Goal: Information Seeking & Learning: Learn about a topic

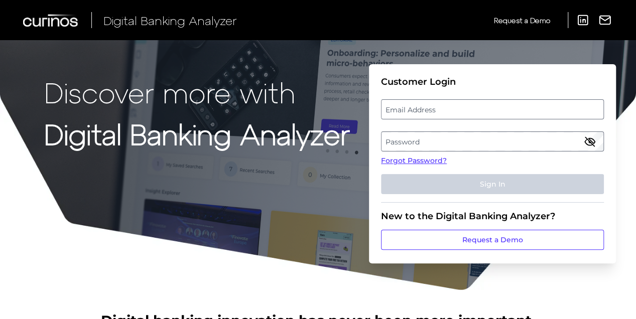
click at [410, 139] on label "Password" at bounding box center [491, 142] width 221 height 18
click at [408, 110] on label "Email Address" at bounding box center [491, 109] width 221 height 18
click at [408, 110] on input "email" at bounding box center [492, 109] width 223 height 20
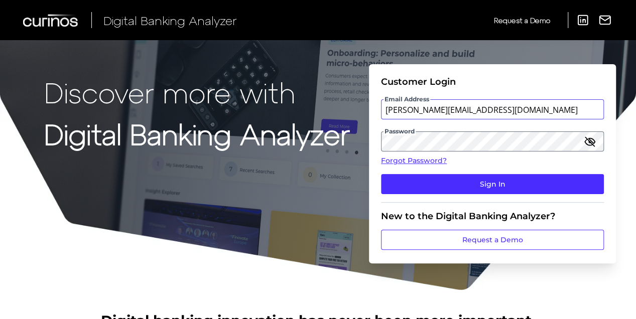
type input "[PERSON_NAME][EMAIL_ADDRESS][DOMAIN_NAME]"
click at [381, 174] on button "Sign In" at bounding box center [492, 184] width 223 height 20
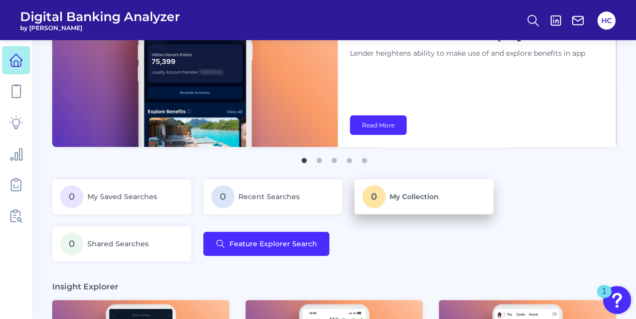
scroll to position [67, 0]
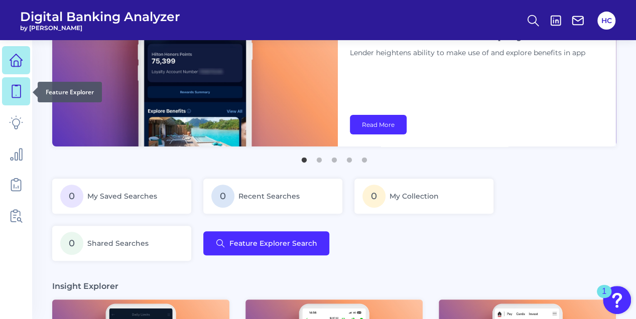
click at [18, 86] on icon at bounding box center [16, 91] width 9 height 13
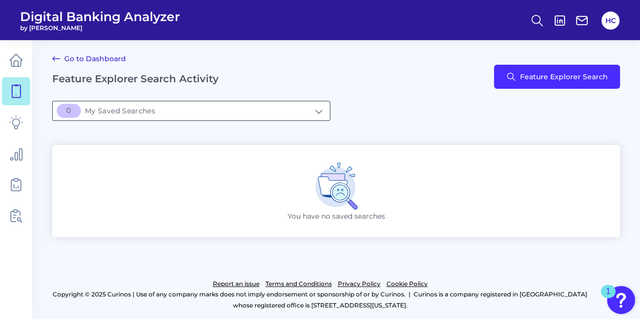
click at [321, 110] on input "[object Object]My Saved Searches" at bounding box center [191, 110] width 277 height 19
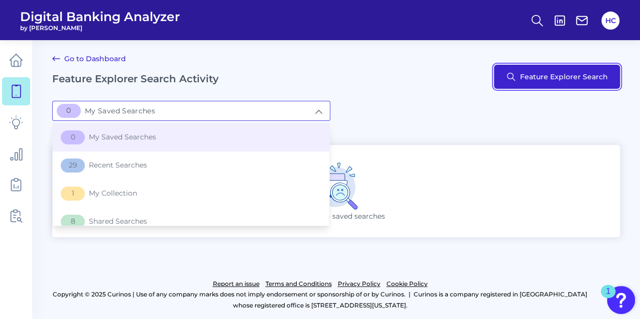
click at [534, 78] on button "Feature Explorer Search" at bounding box center [557, 77] width 126 height 24
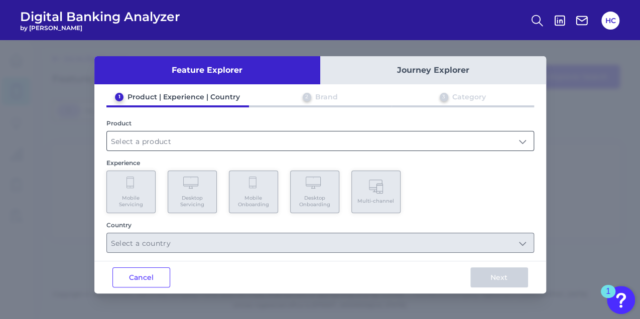
click at [234, 145] on input "text" at bounding box center [320, 141] width 427 height 19
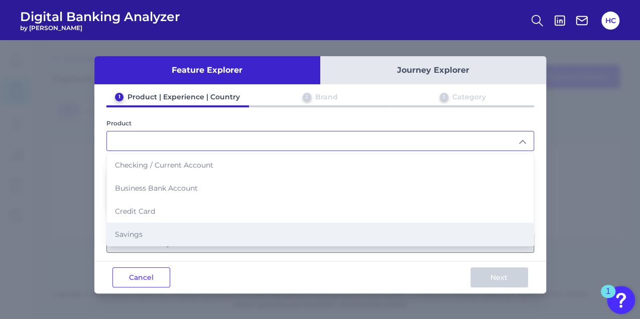
click at [135, 230] on span "Savings" at bounding box center [129, 234] width 28 height 9
type input "Savings"
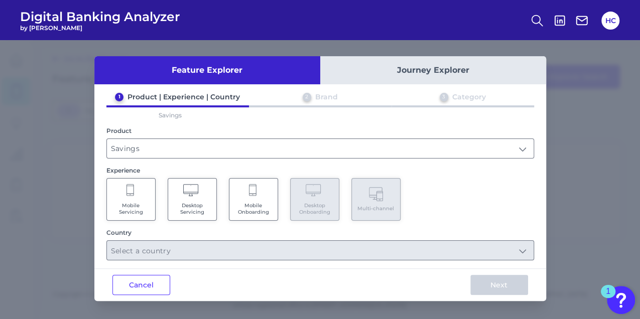
click at [259, 200] on Onboarding "Mobile Onboarding" at bounding box center [253, 199] width 49 height 43
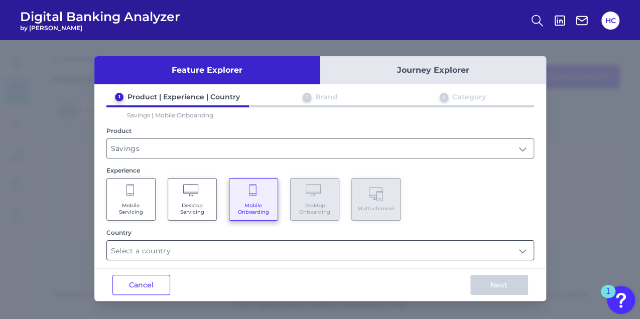
click at [306, 246] on input "text" at bounding box center [320, 250] width 427 height 19
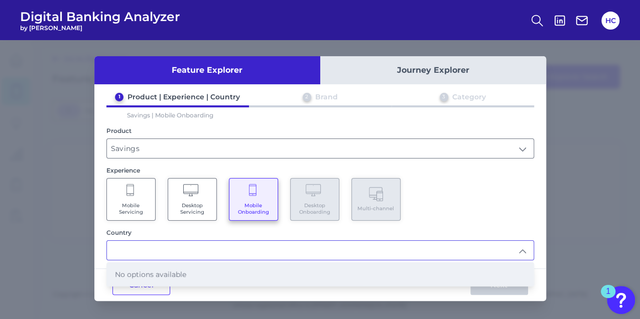
click at [187, 271] on li "No options available" at bounding box center [320, 274] width 427 height 23
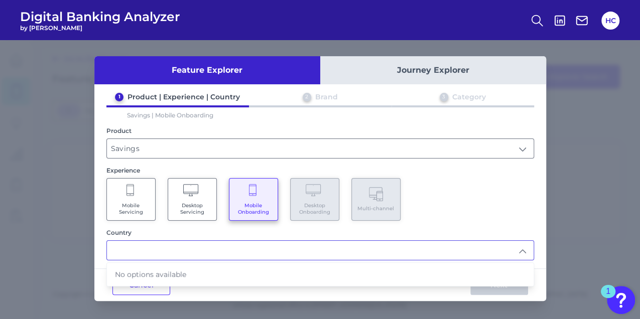
click at [521, 252] on input "text" at bounding box center [320, 250] width 427 height 19
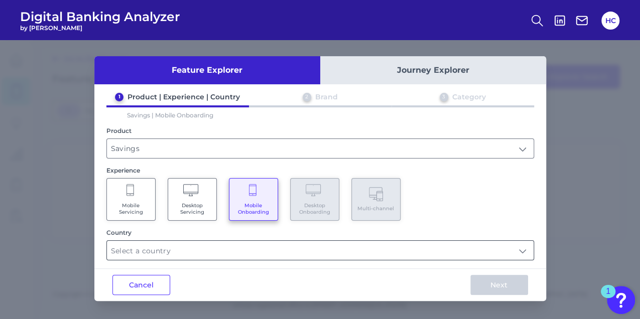
click at [529, 251] on input "text" at bounding box center [320, 250] width 427 height 19
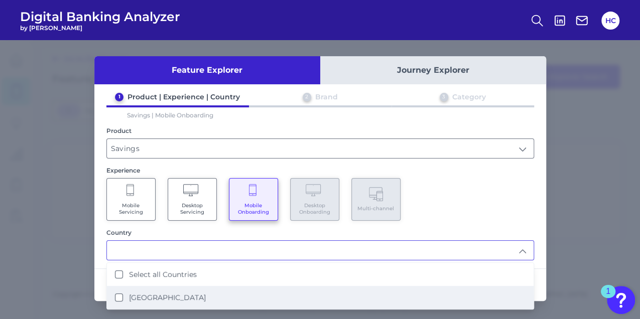
click at [118, 296] on Kingdom "[GEOGRAPHIC_DATA]" at bounding box center [119, 298] width 8 height 8
type input "Select all Countries"
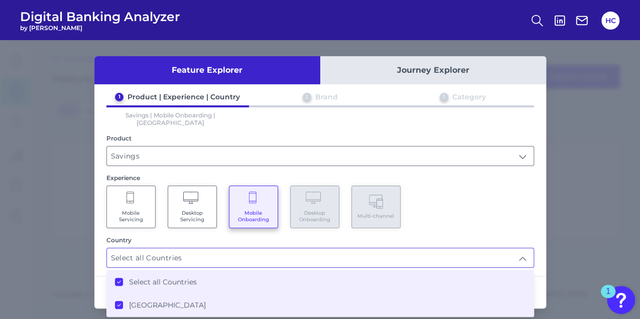
click at [541, 217] on div "1 Product | Experience | Country 2 Brand 3 Category Savings | Mobile Onboarding…" at bounding box center [320, 180] width 452 height 176
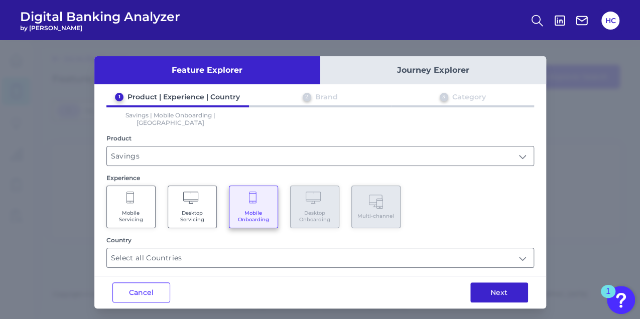
drag, startPoint x: 503, startPoint y: 286, endPoint x: 469, endPoint y: 281, distance: 34.5
click at [502, 286] on button "Next" at bounding box center [499, 293] width 58 height 20
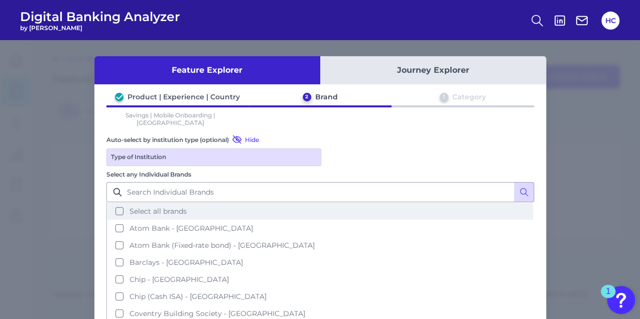
click at [117, 203] on button "Select all brands" at bounding box center [320, 211] width 426 height 17
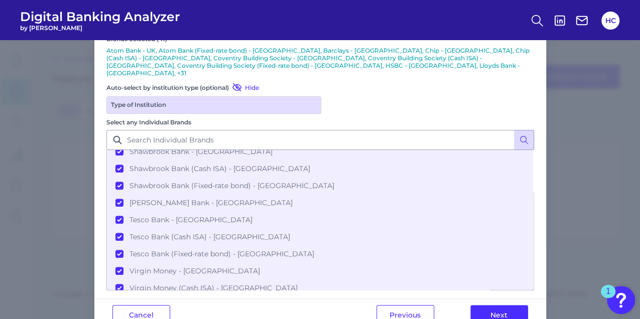
scroll to position [110, 0]
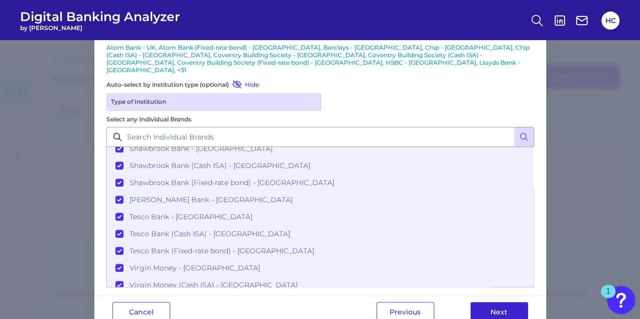
click at [493, 302] on button "Next" at bounding box center [499, 312] width 58 height 20
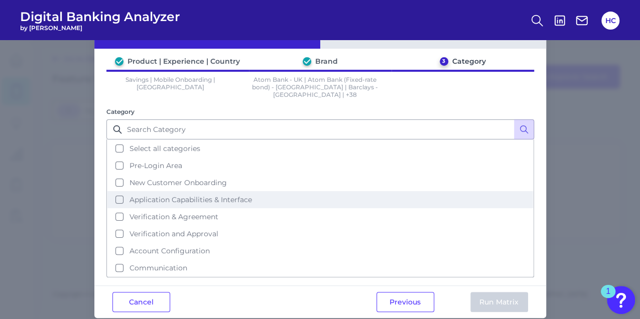
scroll to position [36, 0]
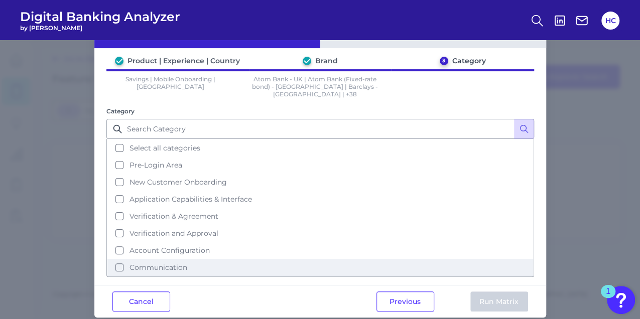
click at [117, 259] on button "Communication" at bounding box center [320, 267] width 426 height 17
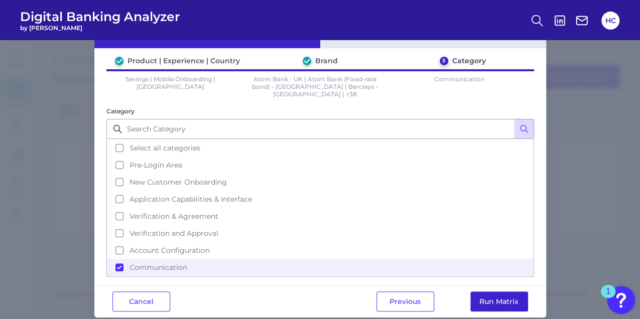
click at [501, 292] on button "Run Matrix" at bounding box center [499, 302] width 58 height 20
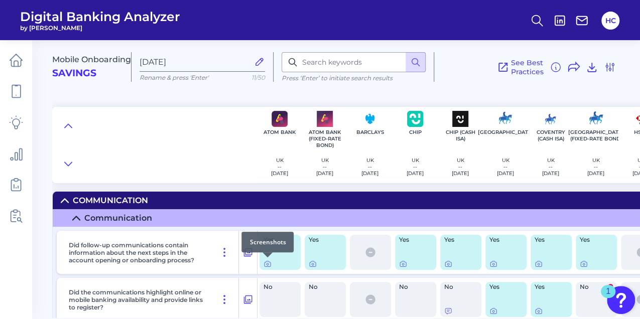
click at [266, 262] on div at bounding box center [268, 257] width 10 height 10
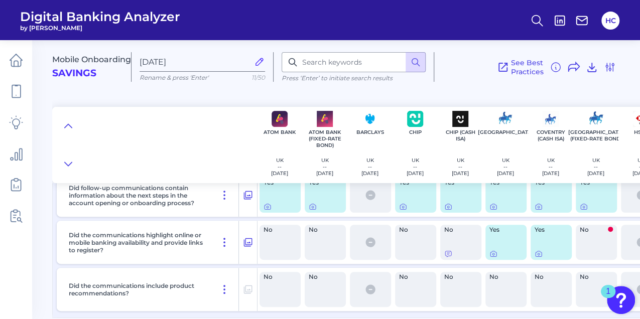
scroll to position [60, 0]
click at [268, 203] on icon at bounding box center [268, 207] width 8 height 8
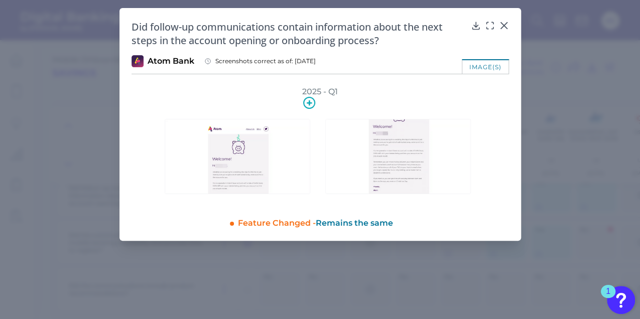
click at [248, 159] on img at bounding box center [238, 156] width 146 height 75
click at [487, 69] on div "image(s)" at bounding box center [485, 66] width 47 height 15
click at [477, 68] on div "image(s)" at bounding box center [485, 66] width 47 height 15
click at [474, 25] on icon at bounding box center [476, 26] width 10 height 10
click at [458, 215] on div "Feature Changed - Remains the same" at bounding box center [373, 221] width 271 height 15
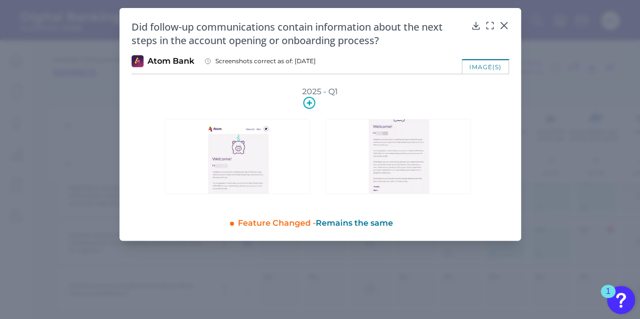
click at [267, 165] on img at bounding box center [238, 156] width 146 height 75
click at [307, 103] on icon at bounding box center [309, 102] width 5 height 5
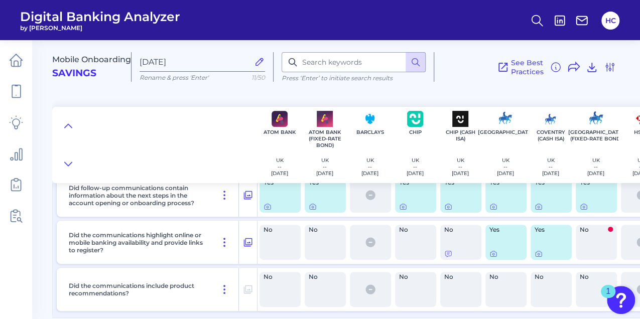
scroll to position [27, 0]
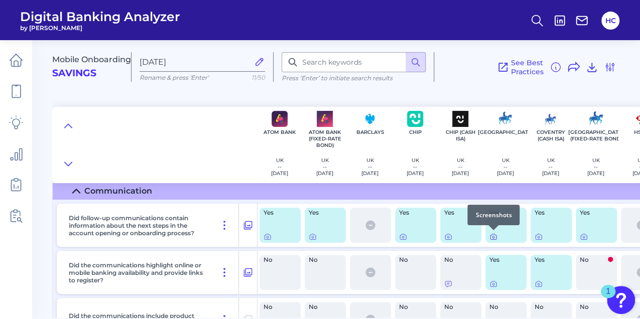
click at [494, 236] on icon at bounding box center [493, 237] width 2 height 2
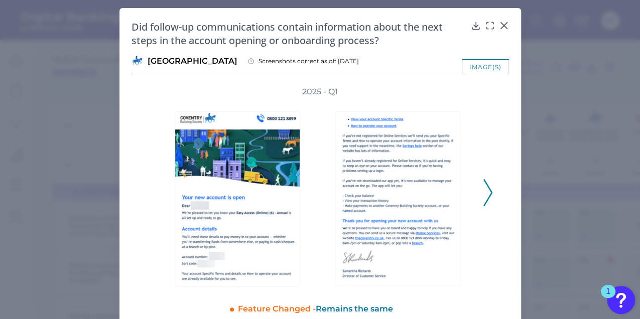
click at [487, 193] on icon at bounding box center [487, 192] width 9 height 27
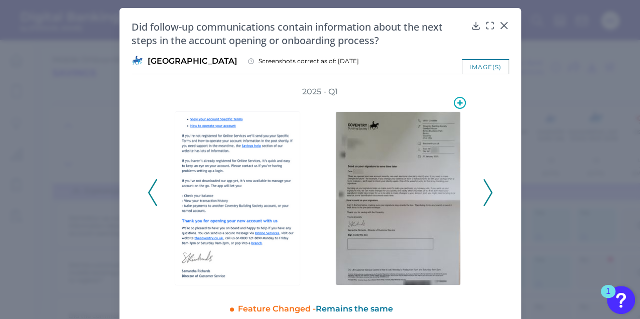
click at [408, 195] on img at bounding box center [397, 198] width 125 height 174
click at [484, 200] on icon at bounding box center [487, 192] width 9 height 27
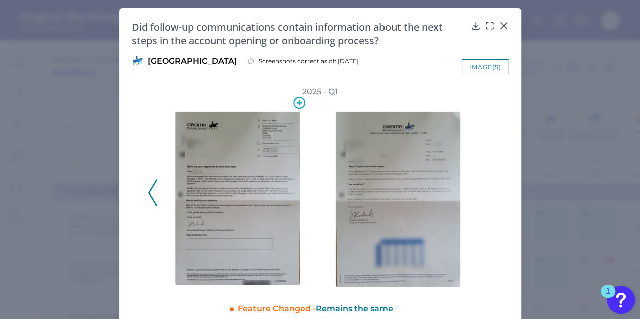
scroll to position [15, 0]
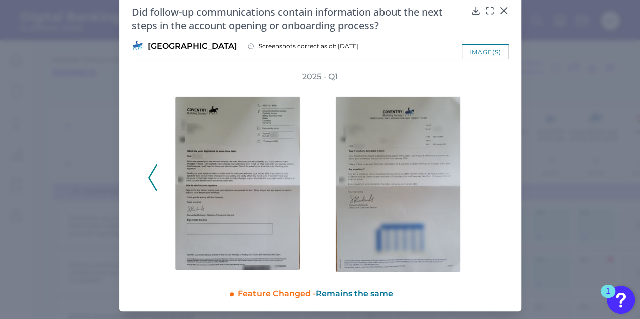
click at [151, 182] on icon at bounding box center [152, 177] width 9 height 27
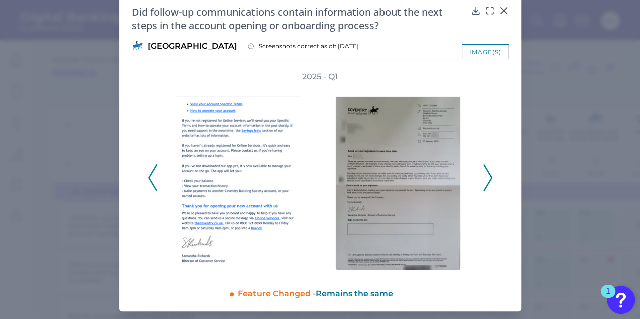
click at [151, 182] on icon at bounding box center [152, 177] width 9 height 27
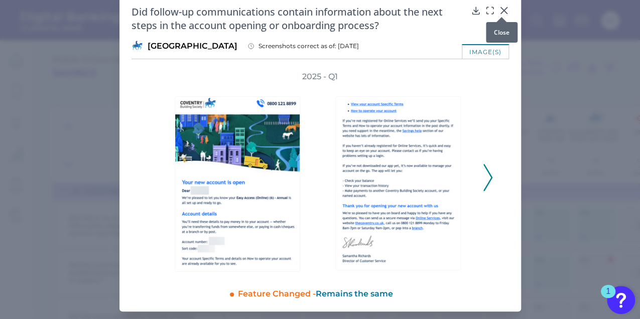
click at [503, 11] on icon at bounding box center [504, 11] width 10 height 10
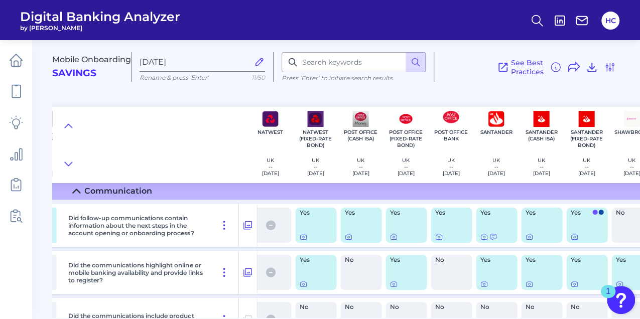
scroll to position [27, 844]
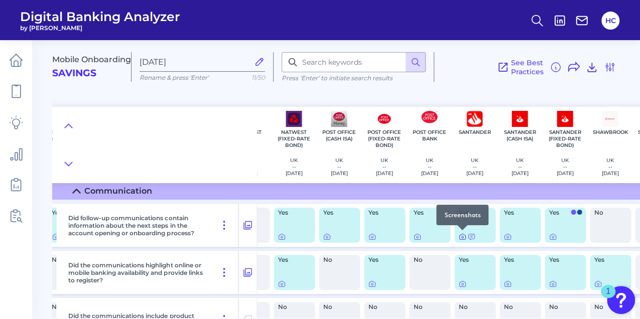
click at [461, 235] on icon at bounding box center [462, 237] width 8 height 8
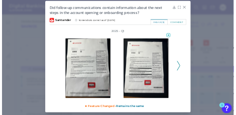
scroll to position [0, 0]
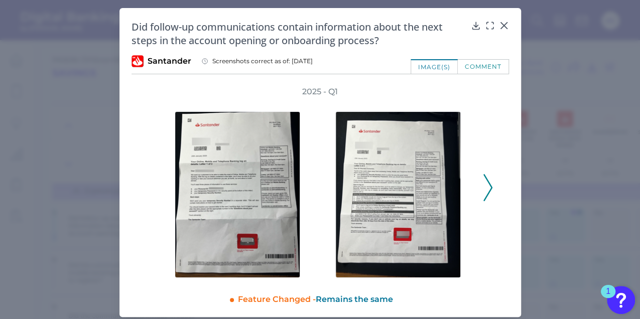
click at [488, 186] on polyline at bounding box center [488, 188] width 8 height 26
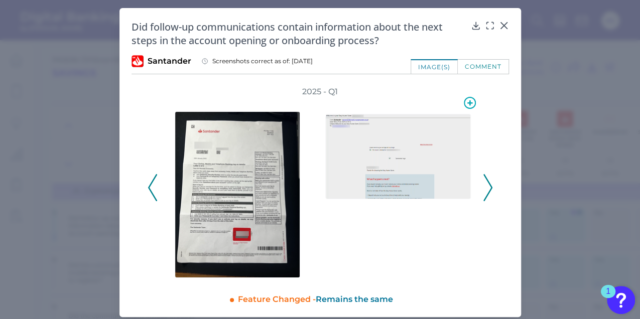
click at [400, 186] on img at bounding box center [398, 156] width 146 height 85
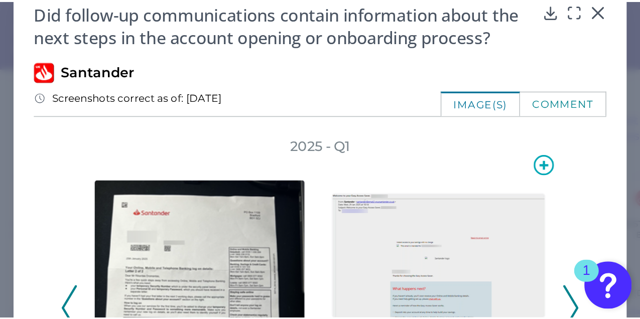
scroll to position [6, 0]
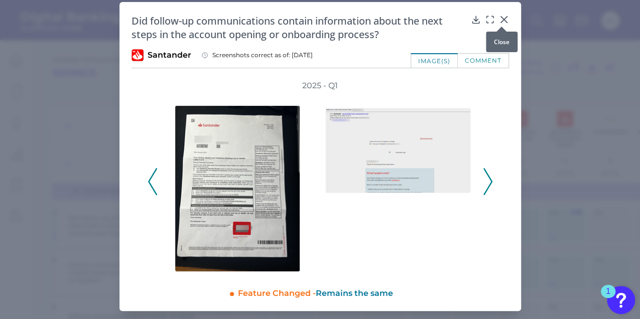
click at [504, 19] on icon at bounding box center [504, 20] width 10 height 10
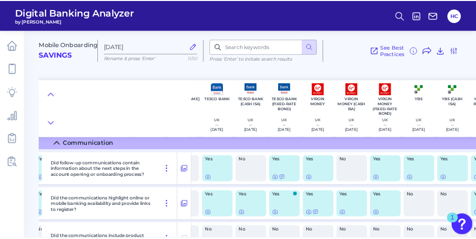
scroll to position [27, 1333]
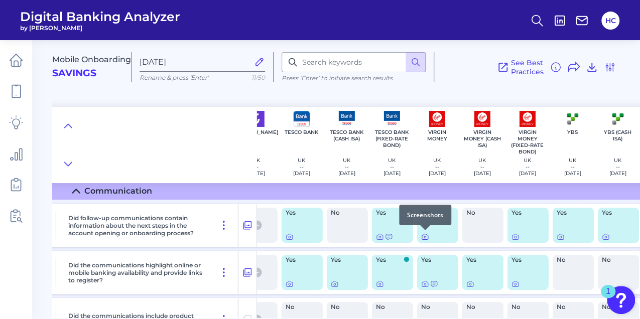
click at [422, 235] on icon at bounding box center [425, 237] width 8 height 8
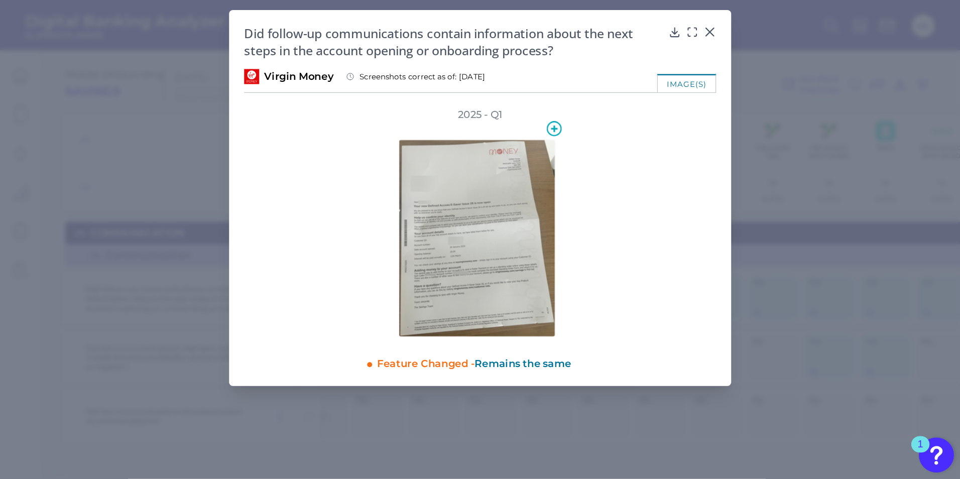
scroll to position [0, 1154]
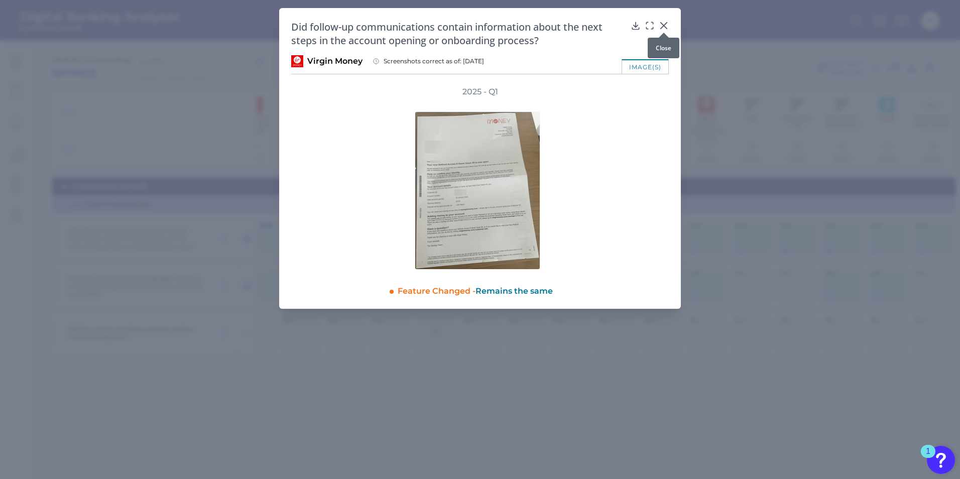
click at [639, 29] on div at bounding box center [664, 33] width 10 height 10
click at [639, 28] on div at bounding box center [664, 33] width 10 height 10
click at [639, 25] on icon at bounding box center [664, 26] width 6 height 6
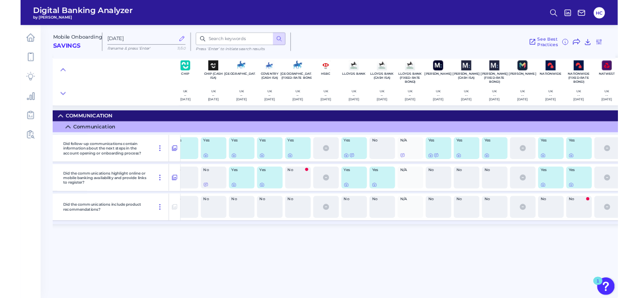
scroll to position [0, 0]
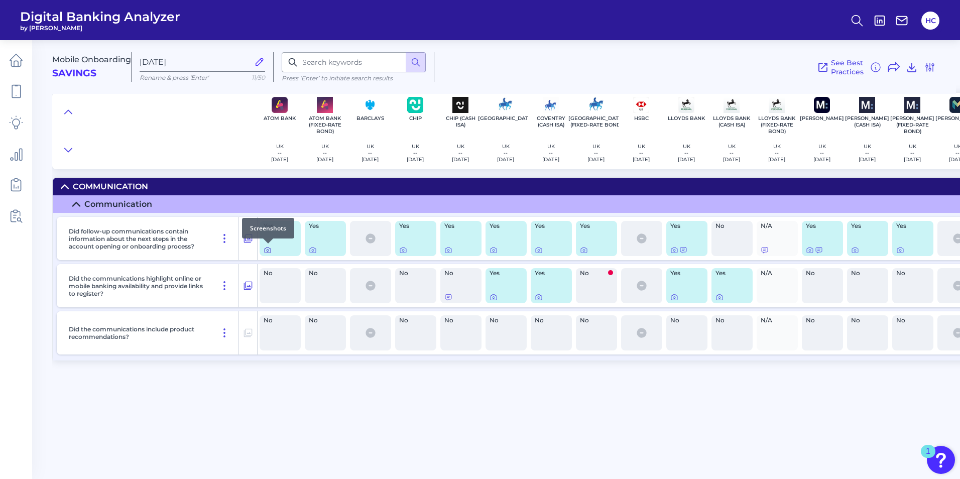
click at [270, 251] on icon at bounding box center [268, 250] width 8 height 8
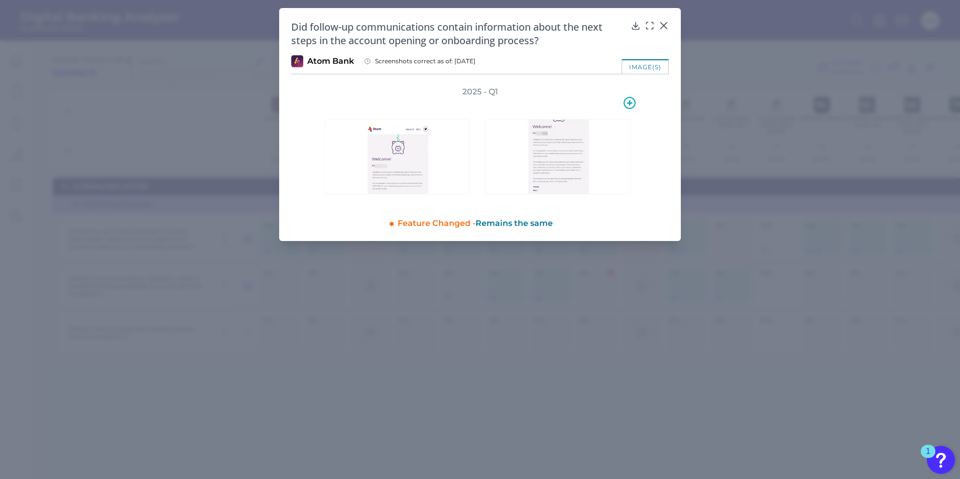
click at [552, 164] on img at bounding box center [558, 156] width 146 height 75
click at [568, 145] on img at bounding box center [558, 156] width 146 height 75
click at [639, 22] on icon at bounding box center [664, 26] width 10 height 10
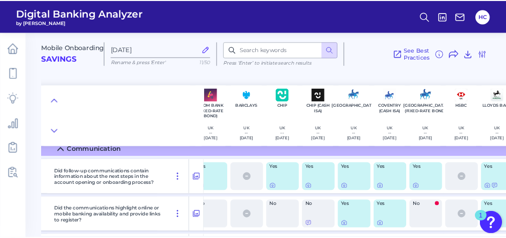
scroll to position [31, 60]
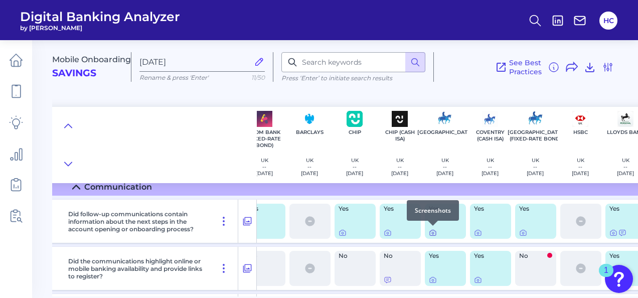
click at [433, 232] on icon at bounding box center [433, 233] width 2 height 2
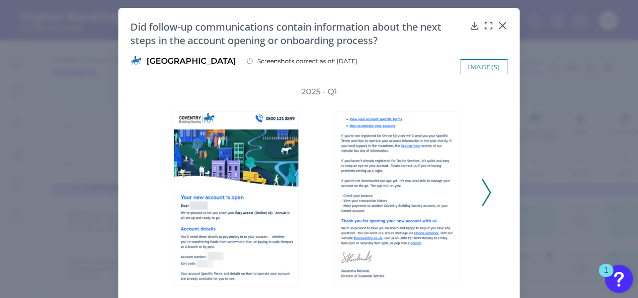
click at [485, 189] on icon at bounding box center [486, 192] width 9 height 27
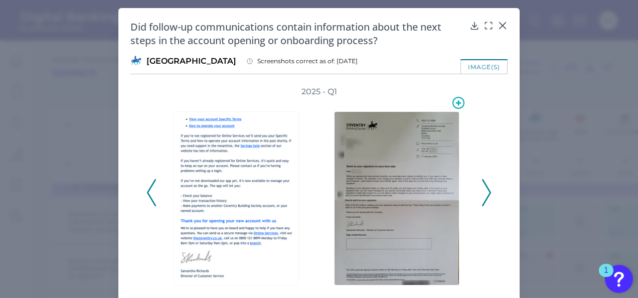
click at [404, 197] on img at bounding box center [396, 198] width 125 height 174
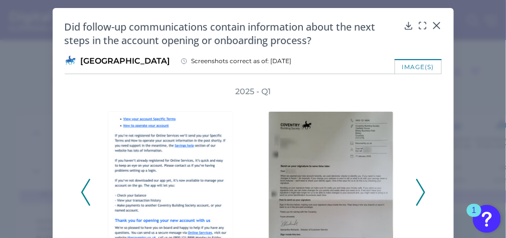
click at [440, 25] on div "Did follow-up communications contain information about the next steps in the ac…" at bounding box center [254, 167] width 402 height 319
click at [434, 27] on icon at bounding box center [437, 26] width 10 height 10
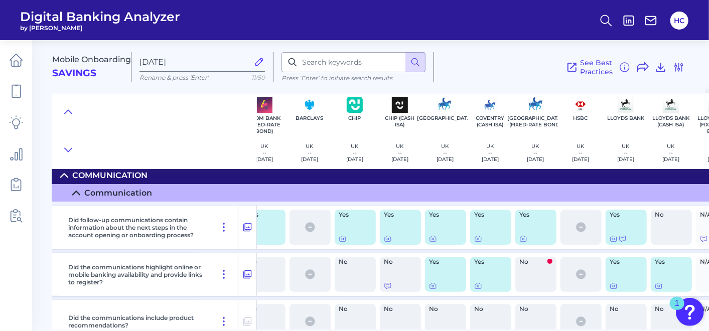
scroll to position [0, 60]
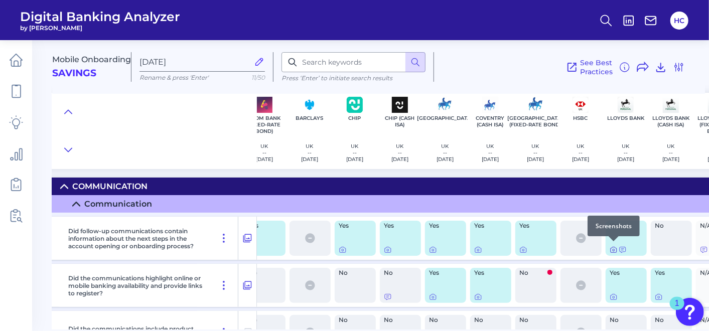
click at [615, 247] on icon at bounding box center [614, 250] width 8 height 8
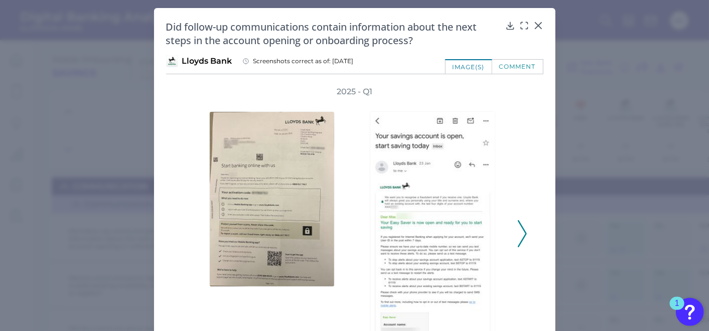
click at [519, 236] on icon at bounding box center [522, 233] width 9 height 27
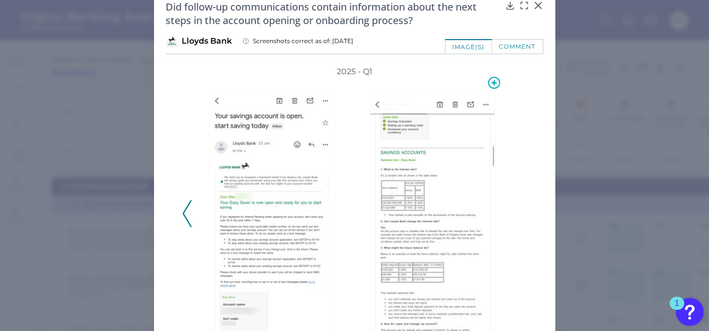
scroll to position [0, 0]
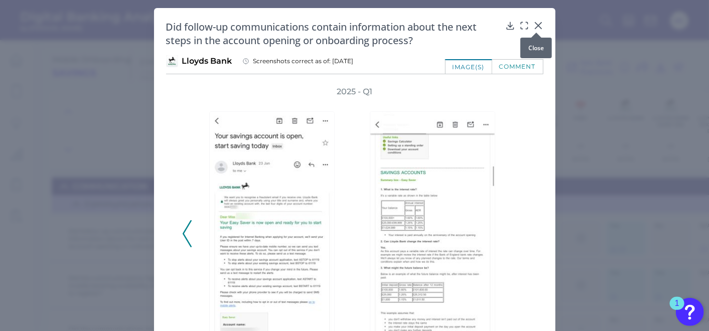
click at [535, 26] on icon at bounding box center [539, 26] width 10 height 10
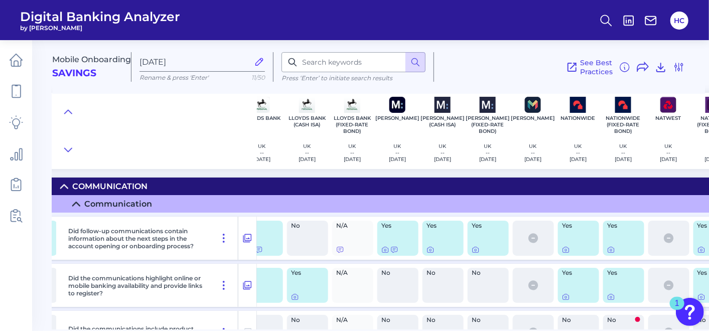
scroll to position [0, 426]
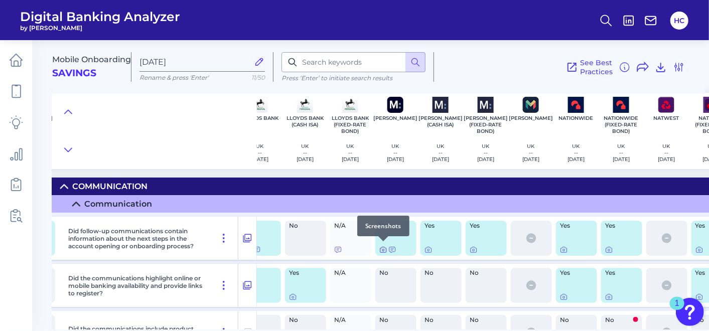
click at [385, 249] on icon at bounding box center [383, 250] width 8 height 8
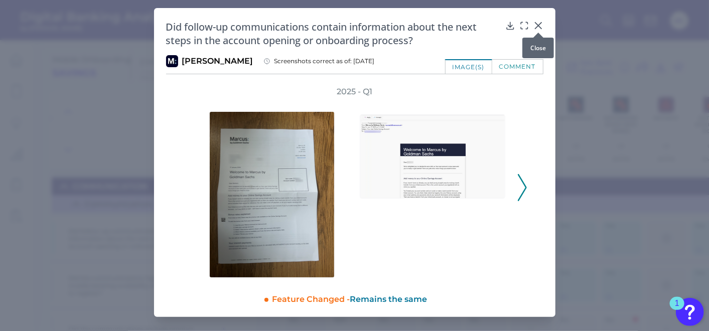
click at [538, 21] on icon at bounding box center [539, 26] width 10 height 10
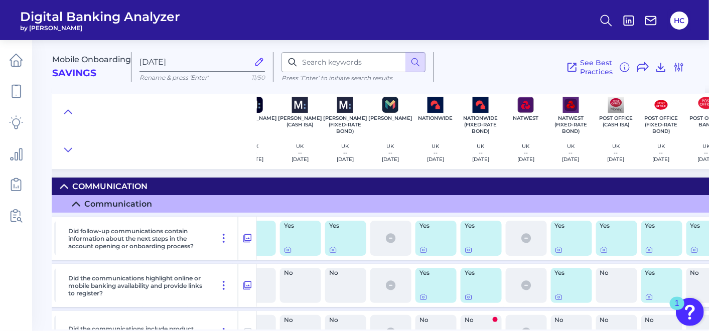
scroll to position [0, 572]
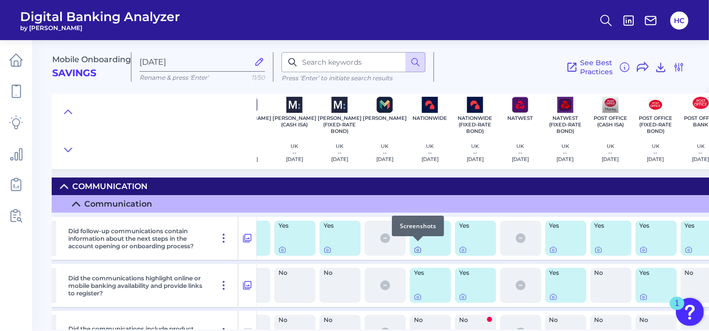
click at [419, 247] on icon at bounding box center [418, 250] width 8 height 8
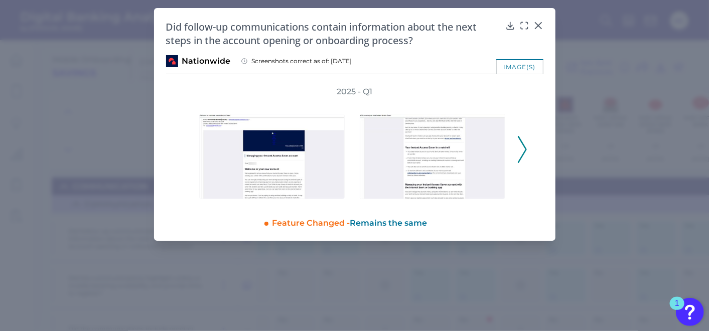
click at [526, 151] on polyline at bounding box center [522, 150] width 8 height 26
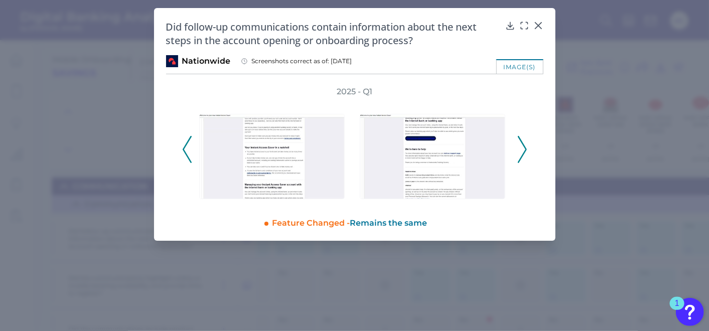
click at [528, 150] on div "2025 - Q1" at bounding box center [354, 143] width 377 height 115
click at [520, 154] on icon at bounding box center [522, 149] width 9 height 27
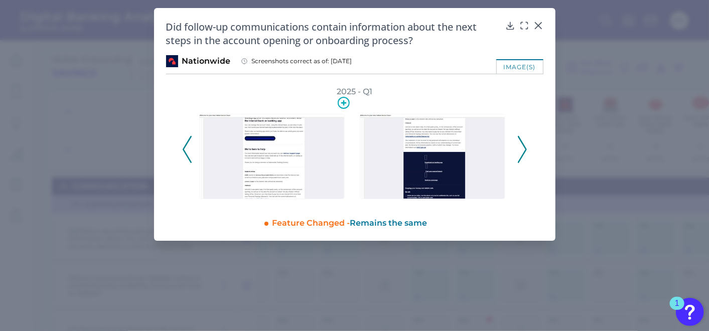
click at [260, 160] on img at bounding box center [272, 157] width 146 height 86
click at [274, 151] on img at bounding box center [272, 157] width 146 height 86
click at [541, 25] on icon at bounding box center [539, 26] width 10 height 10
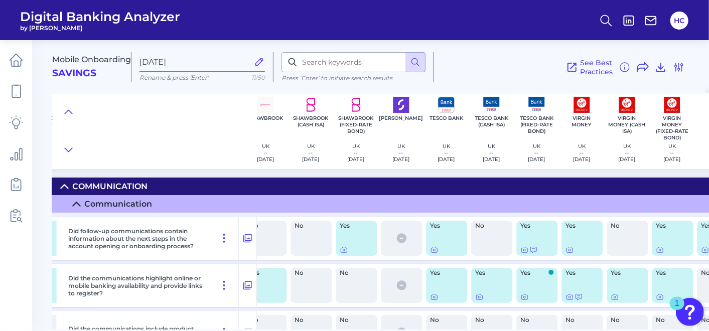
scroll to position [0, 1204]
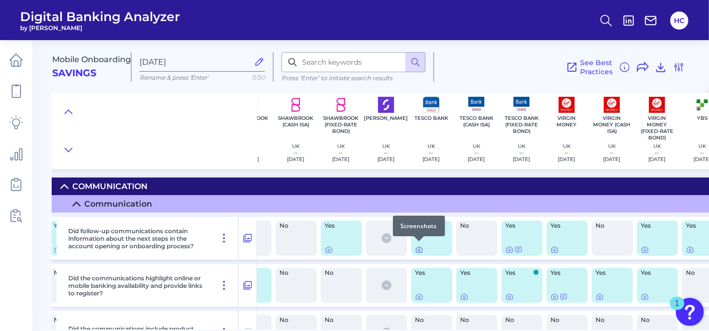
click at [420, 246] on icon at bounding box center [419, 250] width 8 height 8
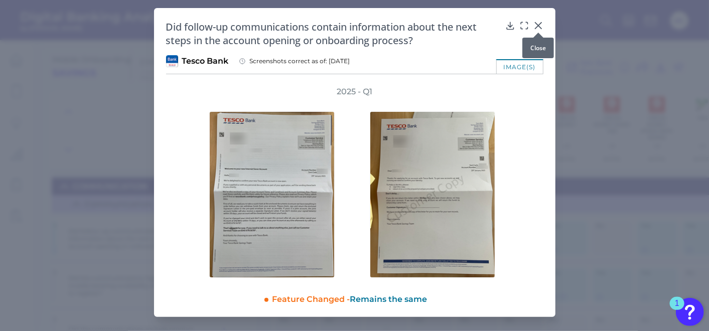
click at [536, 24] on icon at bounding box center [539, 26] width 10 height 10
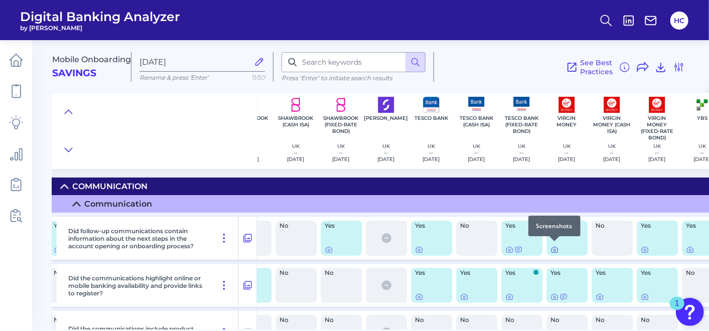
click at [554, 249] on icon at bounding box center [555, 250] width 8 height 8
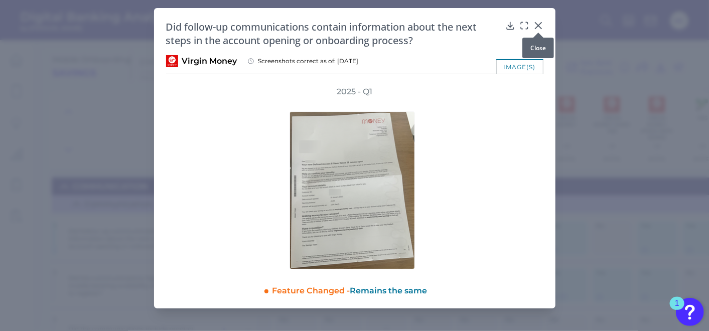
click at [539, 24] on icon at bounding box center [538, 26] width 6 height 6
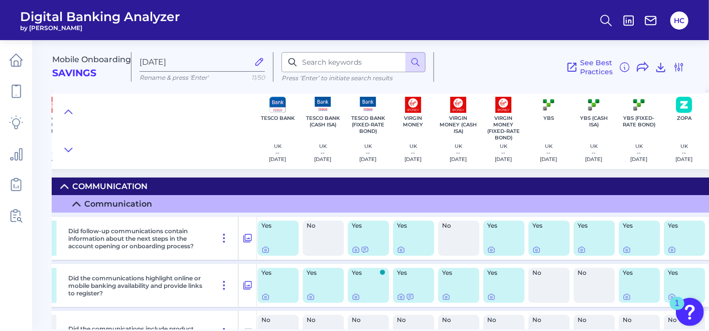
scroll to position [0, 1407]
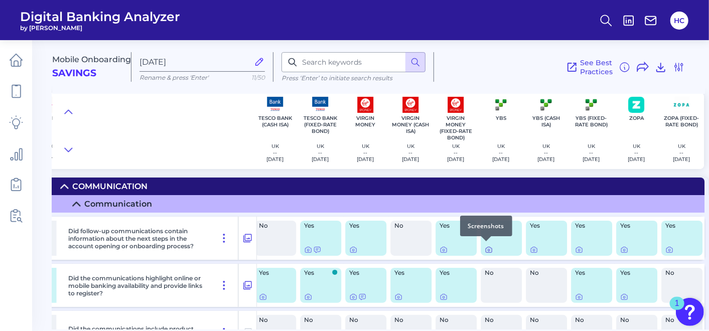
click at [488, 249] on icon at bounding box center [489, 250] width 2 height 2
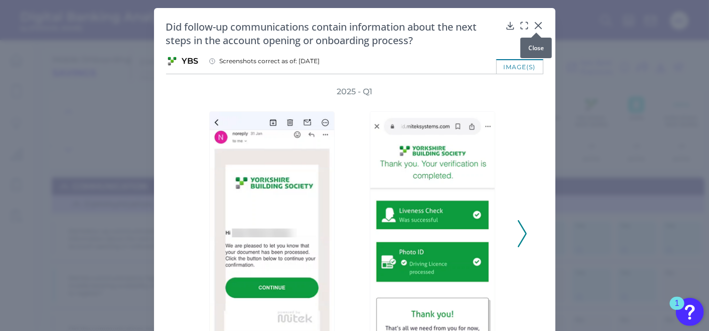
click at [535, 25] on icon at bounding box center [539, 26] width 10 height 10
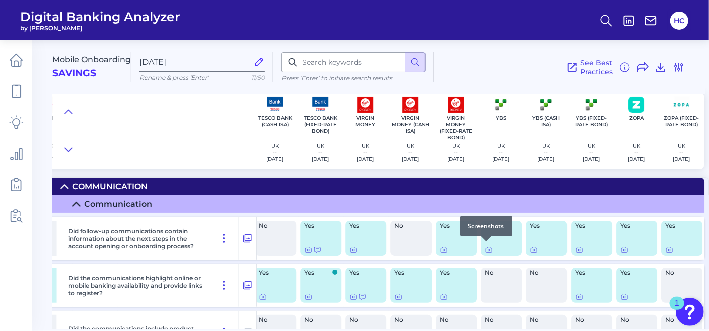
click at [484, 243] on div at bounding box center [486, 241] width 10 height 10
click at [485, 249] on icon at bounding box center [489, 250] width 8 height 8
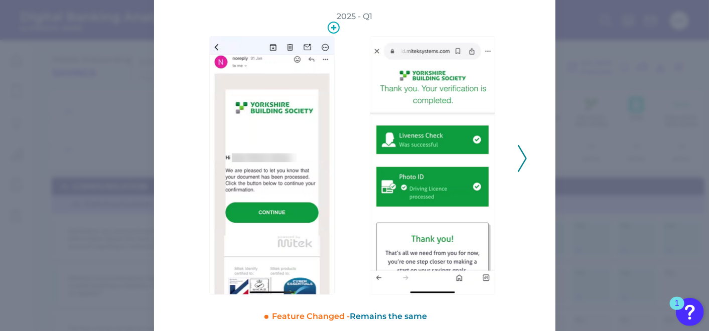
scroll to position [86, 0]
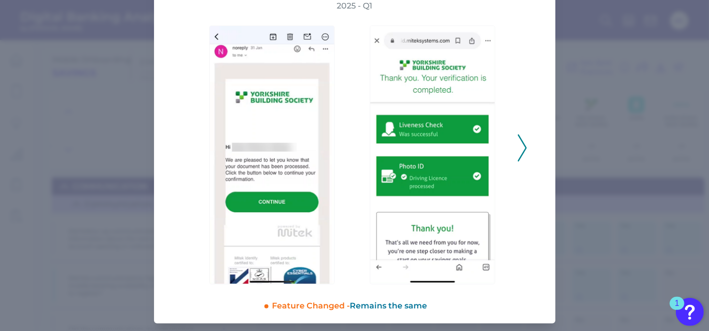
click at [521, 152] on polyline at bounding box center [522, 148] width 8 height 26
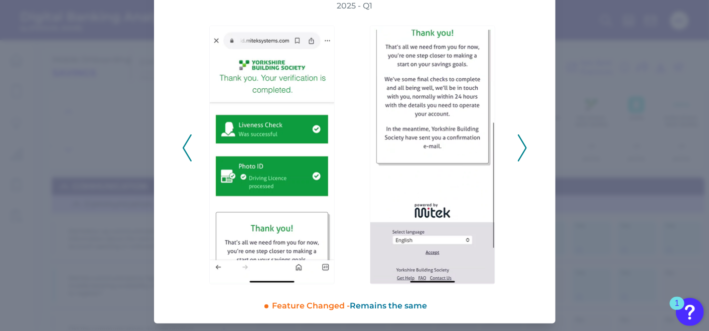
click at [520, 152] on icon at bounding box center [522, 148] width 9 height 27
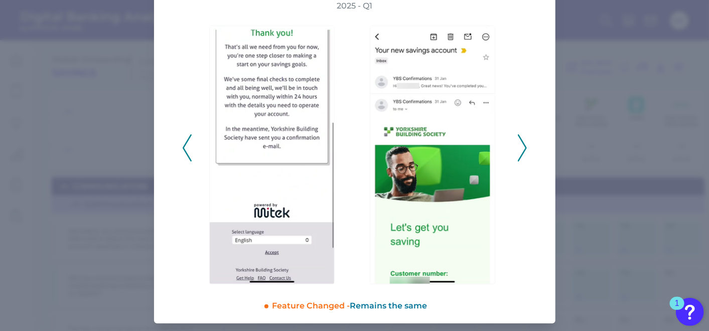
click at [520, 152] on icon at bounding box center [522, 148] width 9 height 27
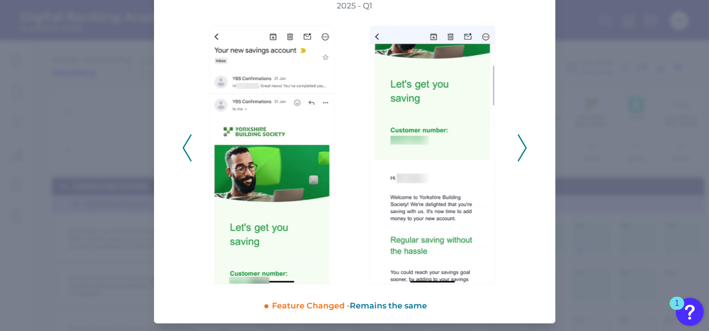
click at [520, 152] on icon at bounding box center [522, 148] width 9 height 27
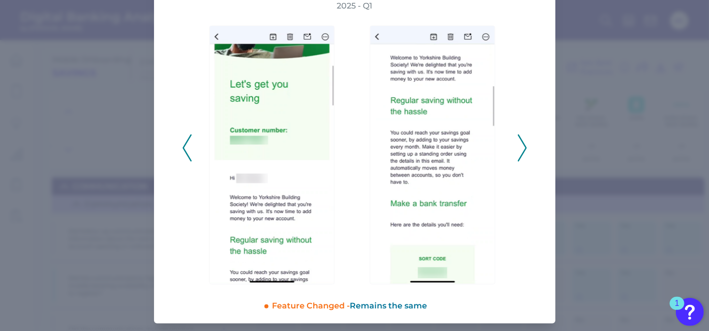
click at [520, 152] on icon at bounding box center [522, 148] width 9 height 27
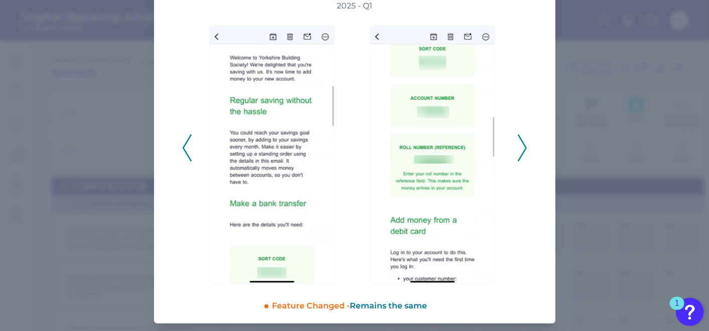
click at [520, 152] on icon at bounding box center [522, 148] width 9 height 27
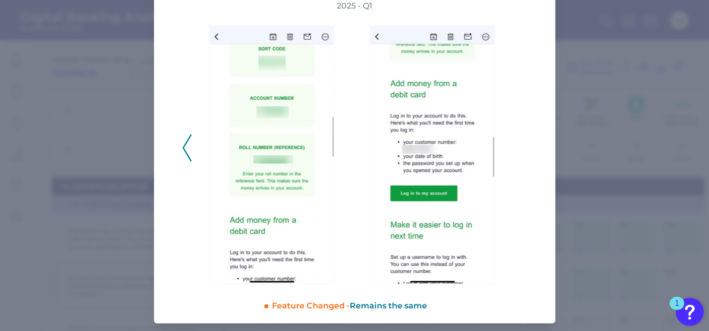
click at [184, 152] on polyline at bounding box center [187, 148] width 8 height 26
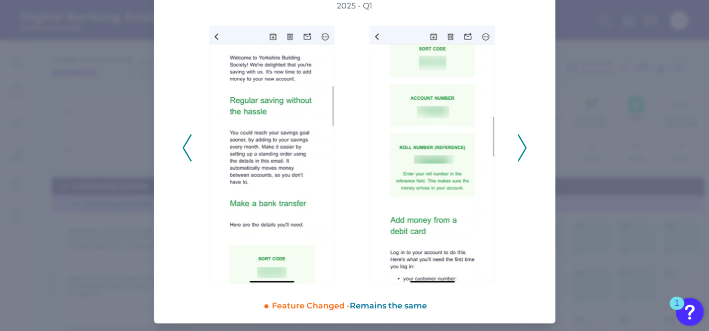
click at [184, 151] on polyline at bounding box center [187, 148] width 8 height 26
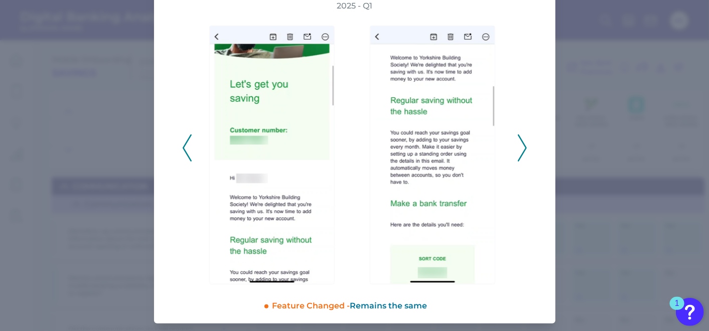
click at [523, 148] on polyline at bounding box center [522, 148] width 8 height 26
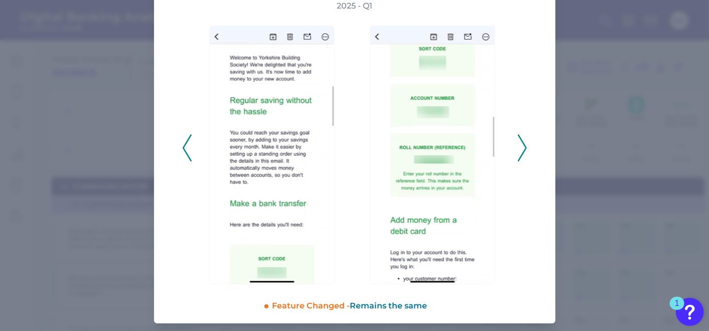
click at [522, 149] on icon at bounding box center [522, 148] width 9 height 27
